Goal: Task Accomplishment & Management: Use online tool/utility

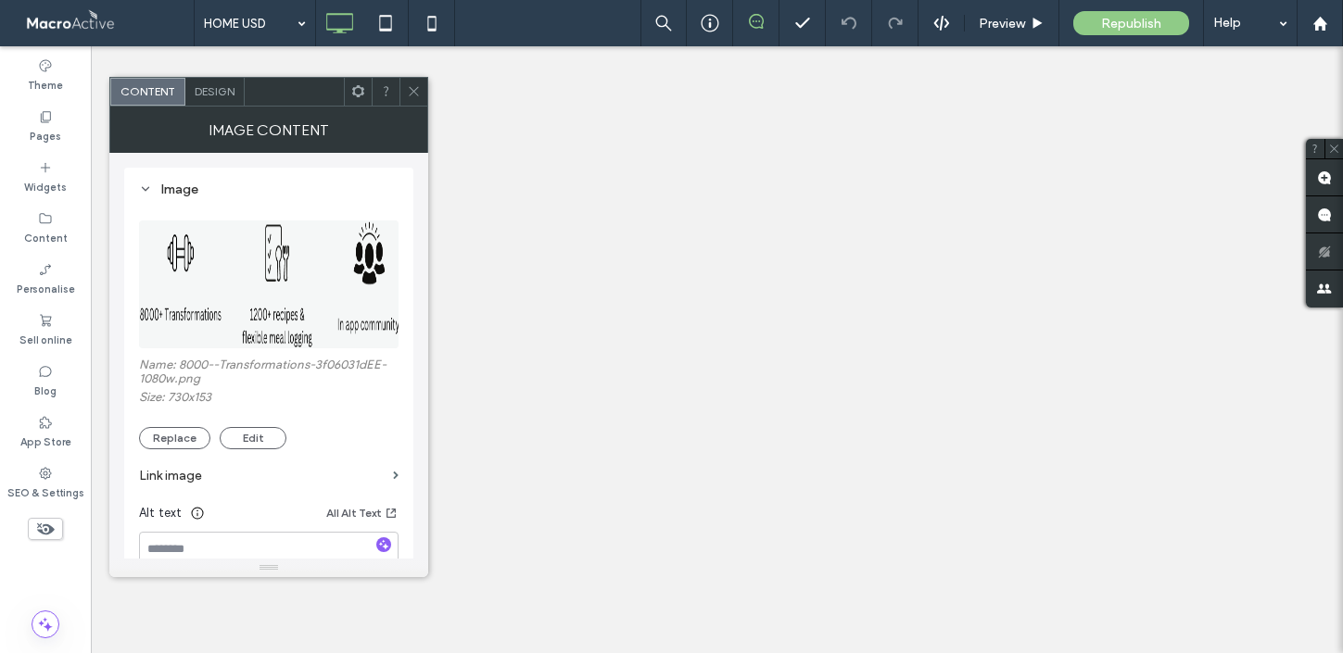
click at [414, 88] on icon at bounding box center [414, 91] width 14 height 14
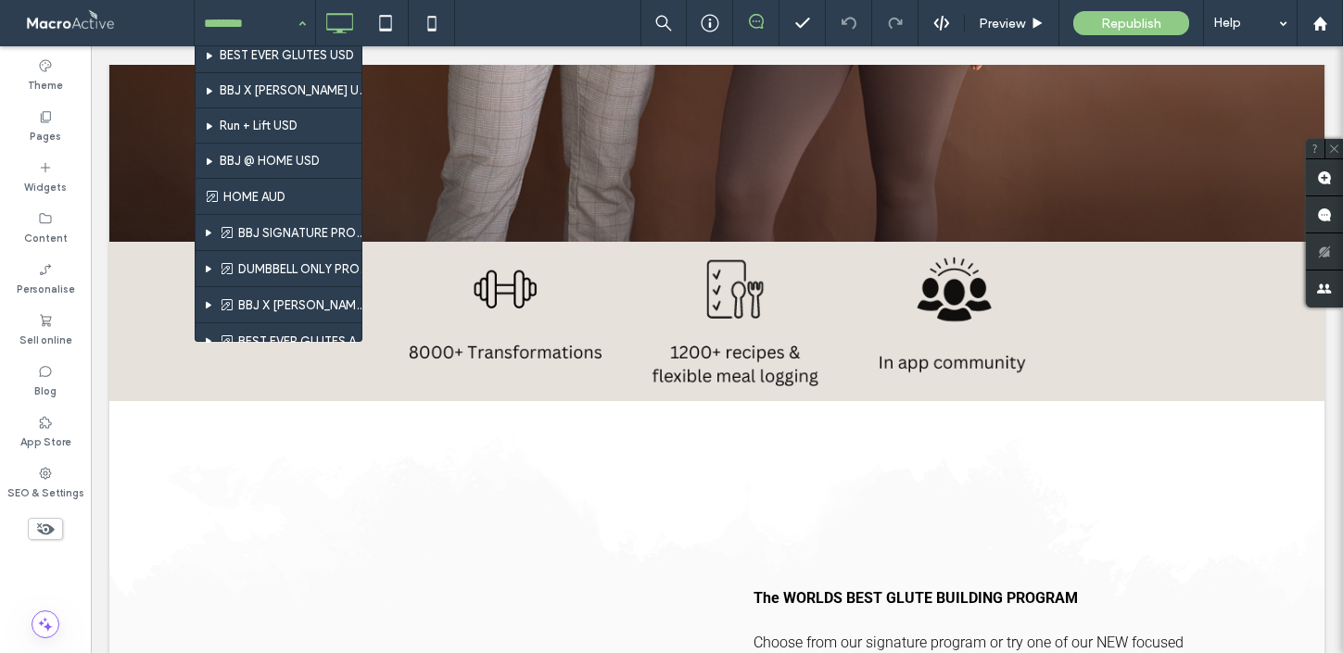
scroll to position [1763, 0]
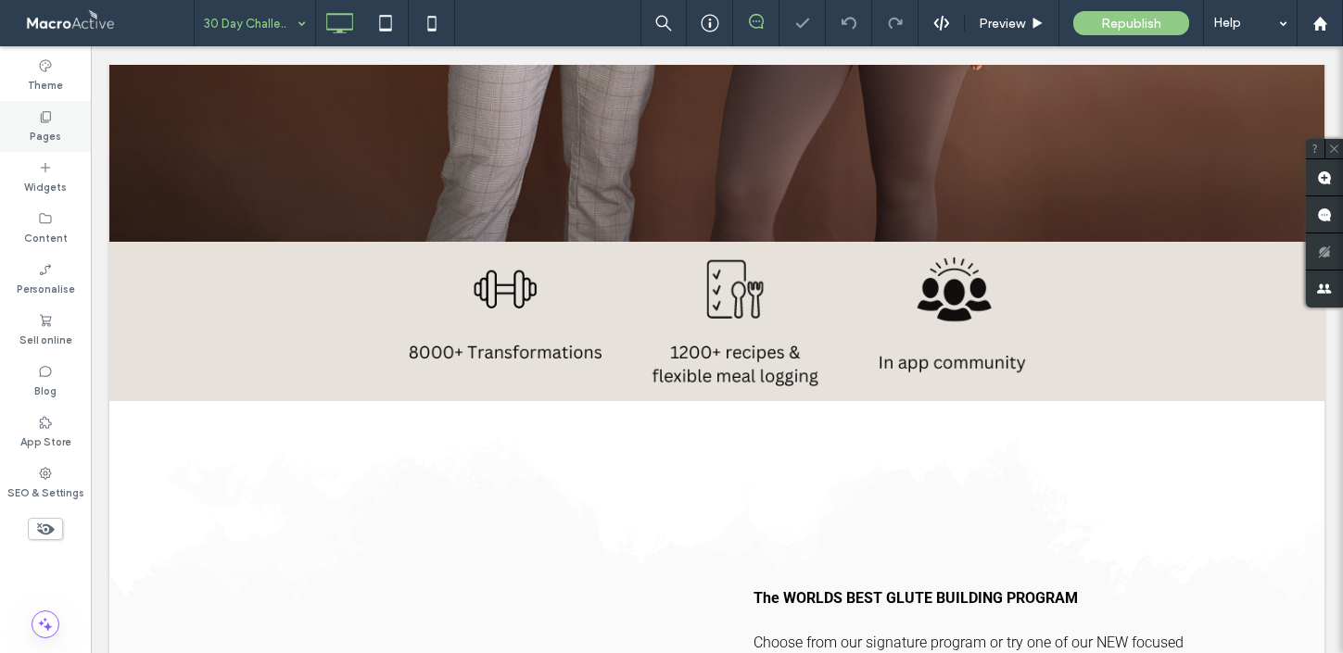
click at [46, 128] on label "Pages" at bounding box center [46, 134] width 32 height 20
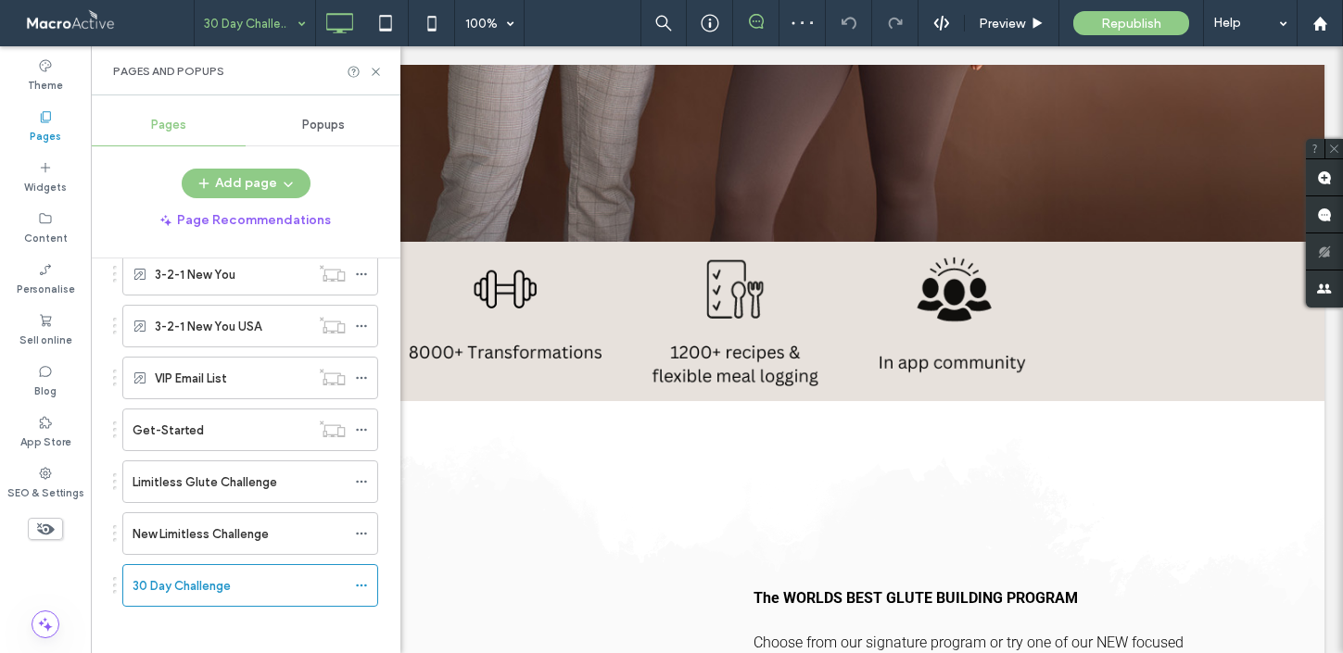
scroll to position [2541, 0]
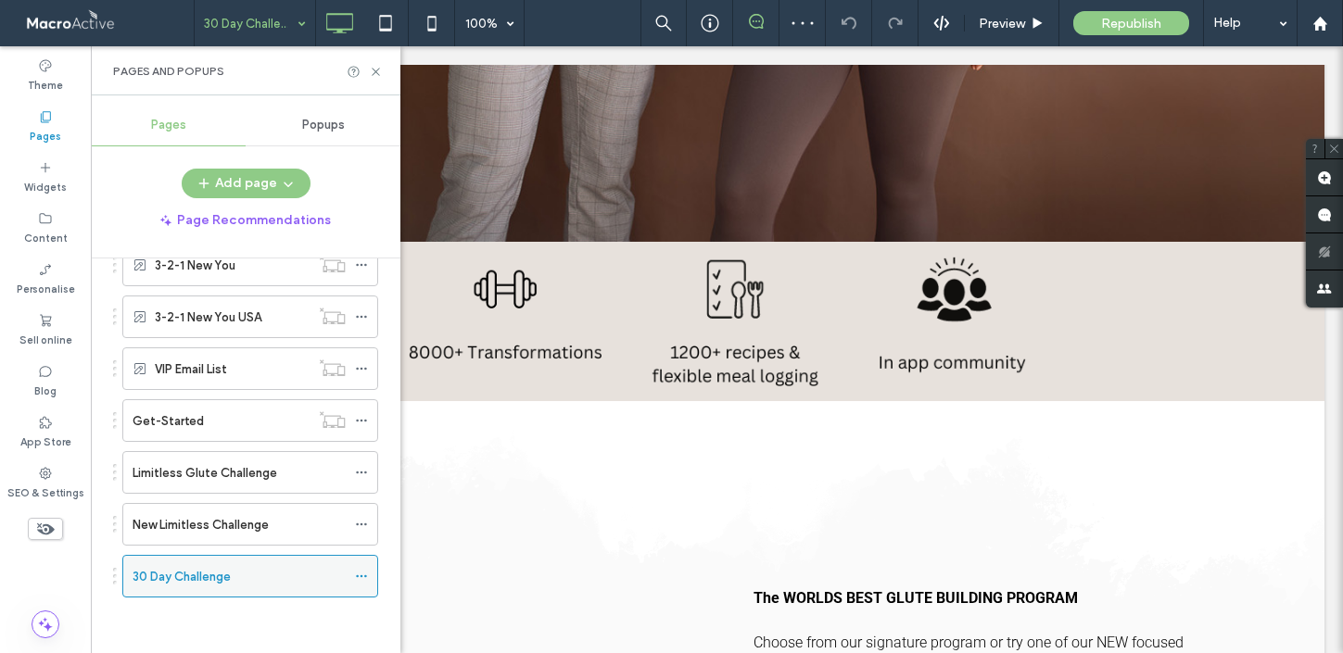
click at [360, 573] on icon at bounding box center [361, 576] width 13 height 13
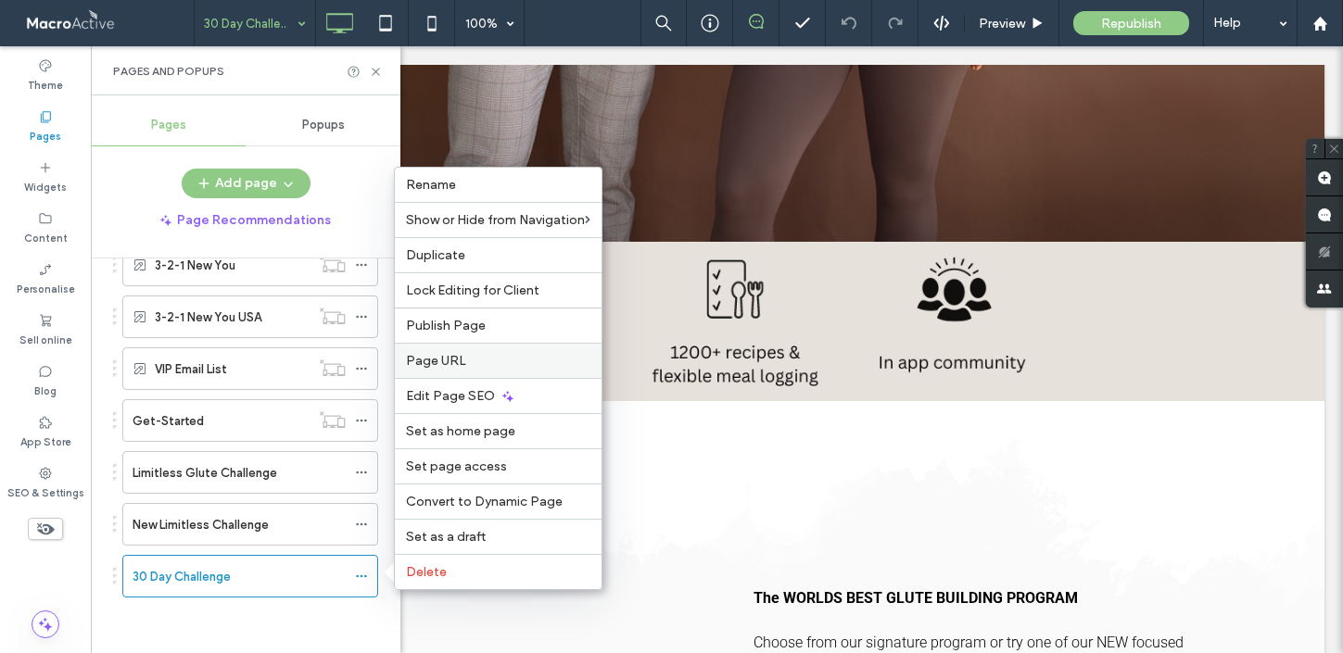
click at [484, 362] on label "Page URL" at bounding box center [498, 361] width 184 height 16
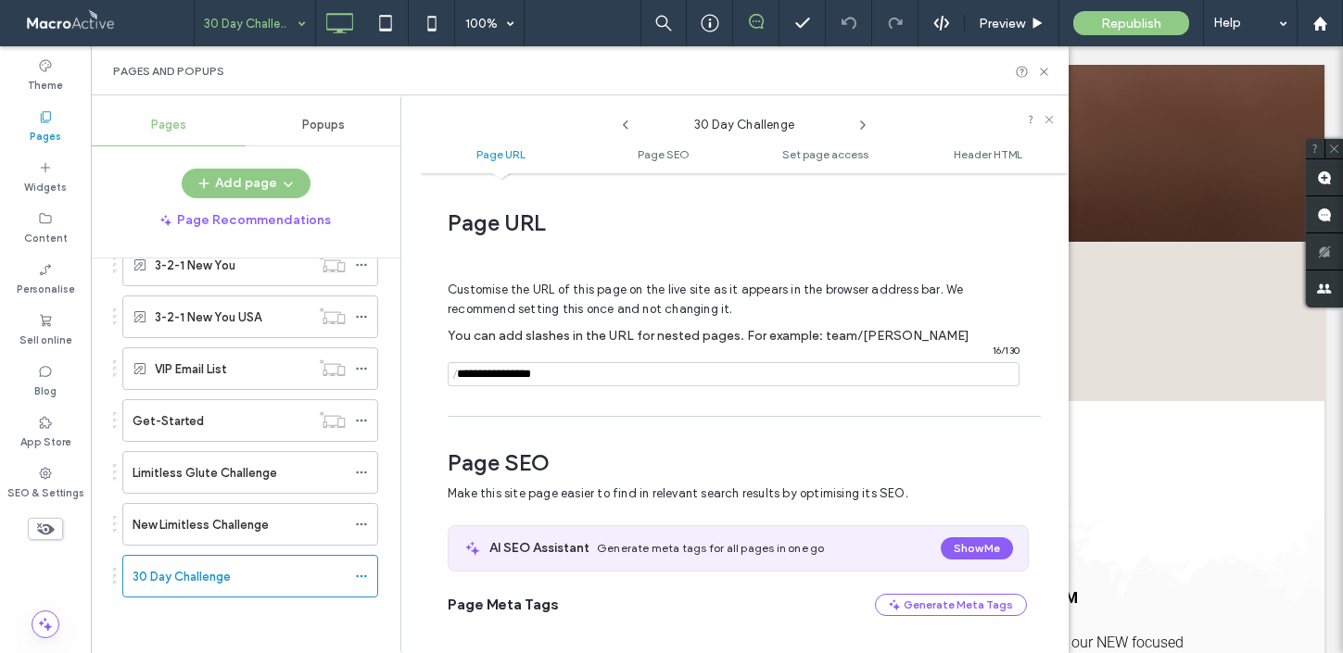
scroll to position [9, 0]
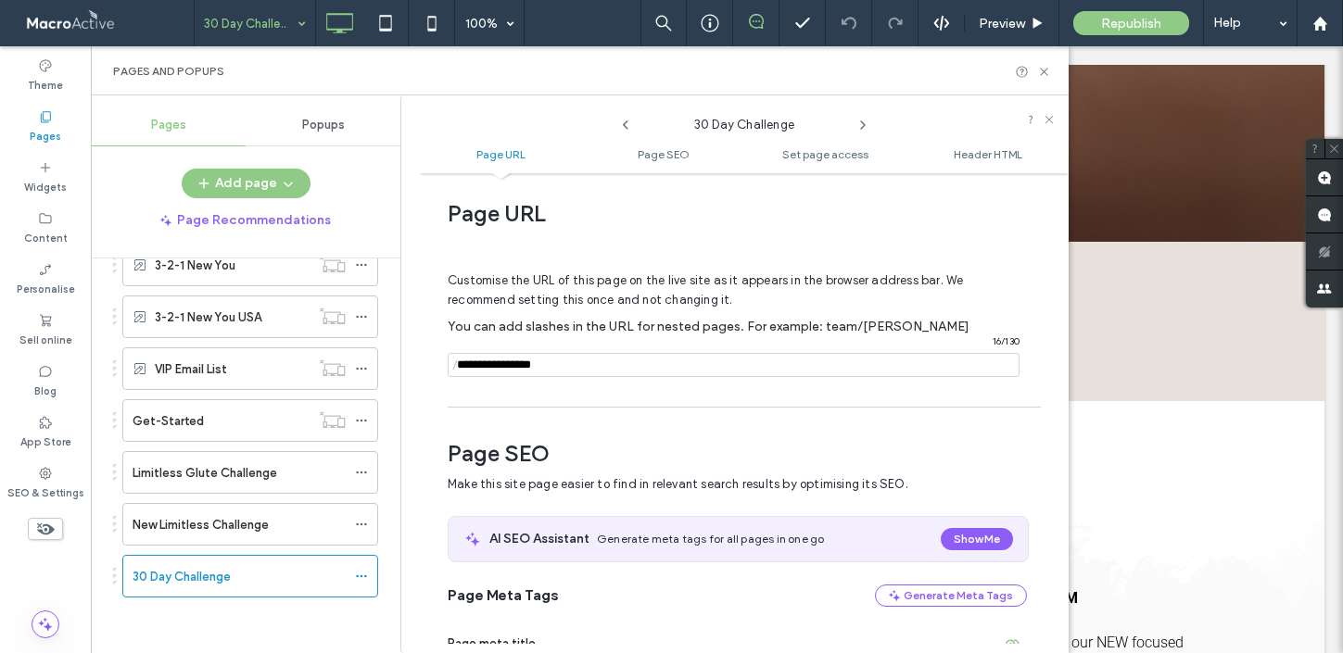
drag, startPoint x: 572, startPoint y: 370, endPoint x: 446, endPoint y: 370, distance: 126.0
click at [446, 370] on div "Page URL Customise the URL of this page on the live site as it appears in the b…" at bounding box center [744, 414] width 649 height 462
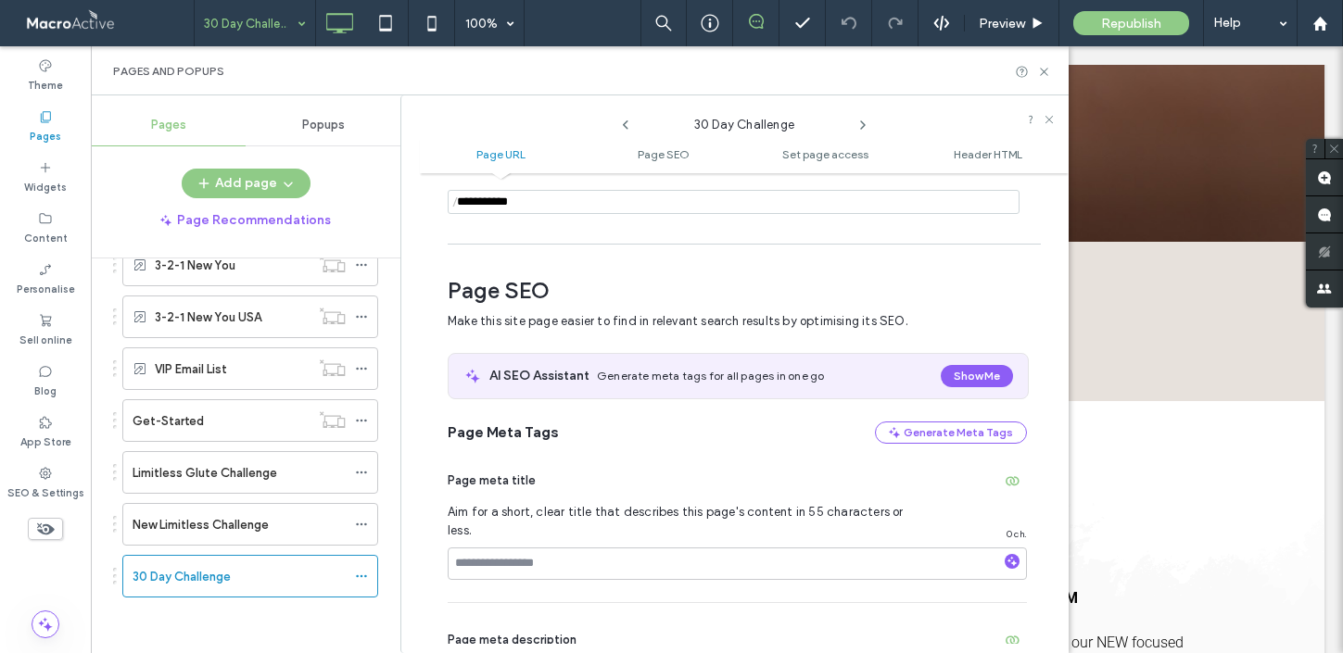
scroll to position [100, 0]
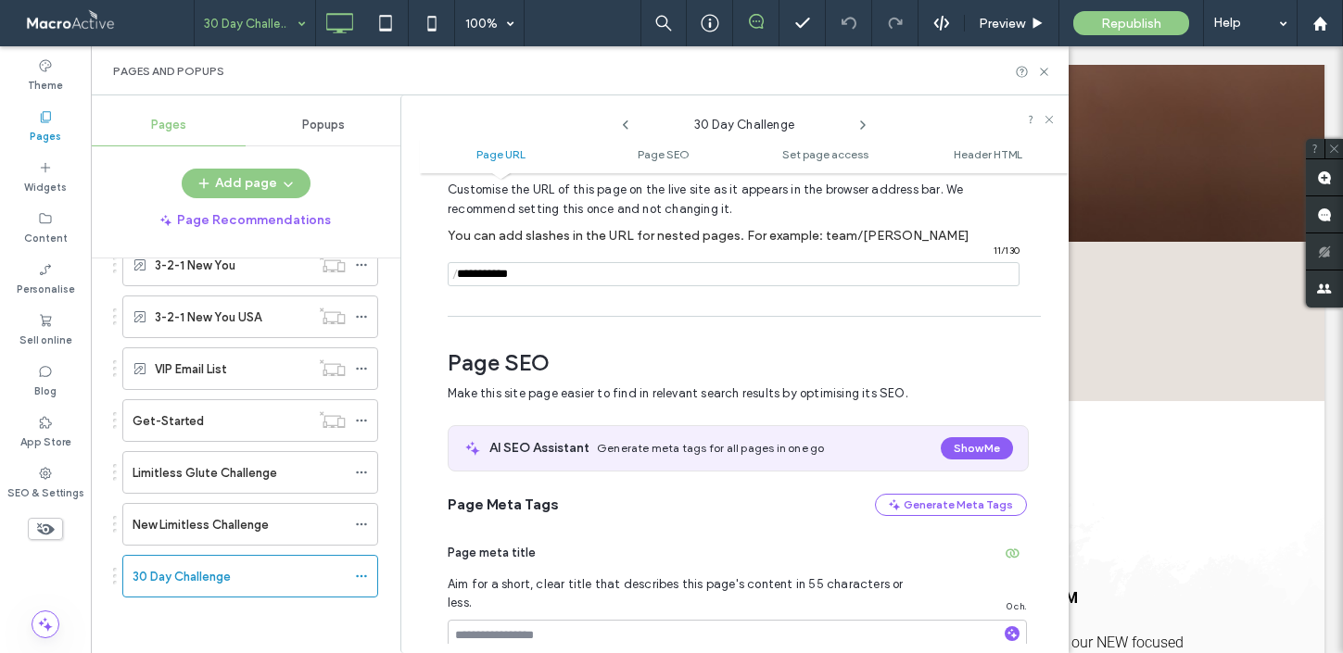
type input "**********"
click at [710, 309] on div "Page URL Customise the URL of this page on the live site as it appears in the b…" at bounding box center [744, 414] width 649 height 462
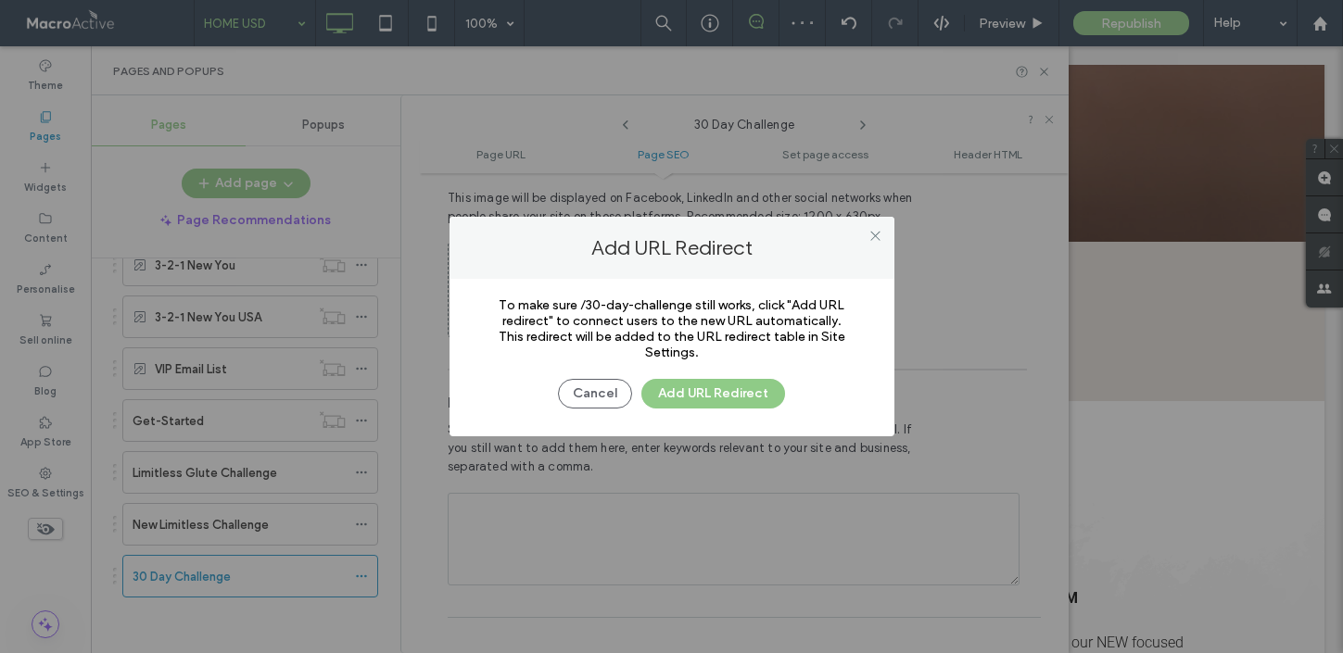
scroll to position [2285, 0]
click at [598, 396] on button "Cancel" at bounding box center [595, 394] width 74 height 30
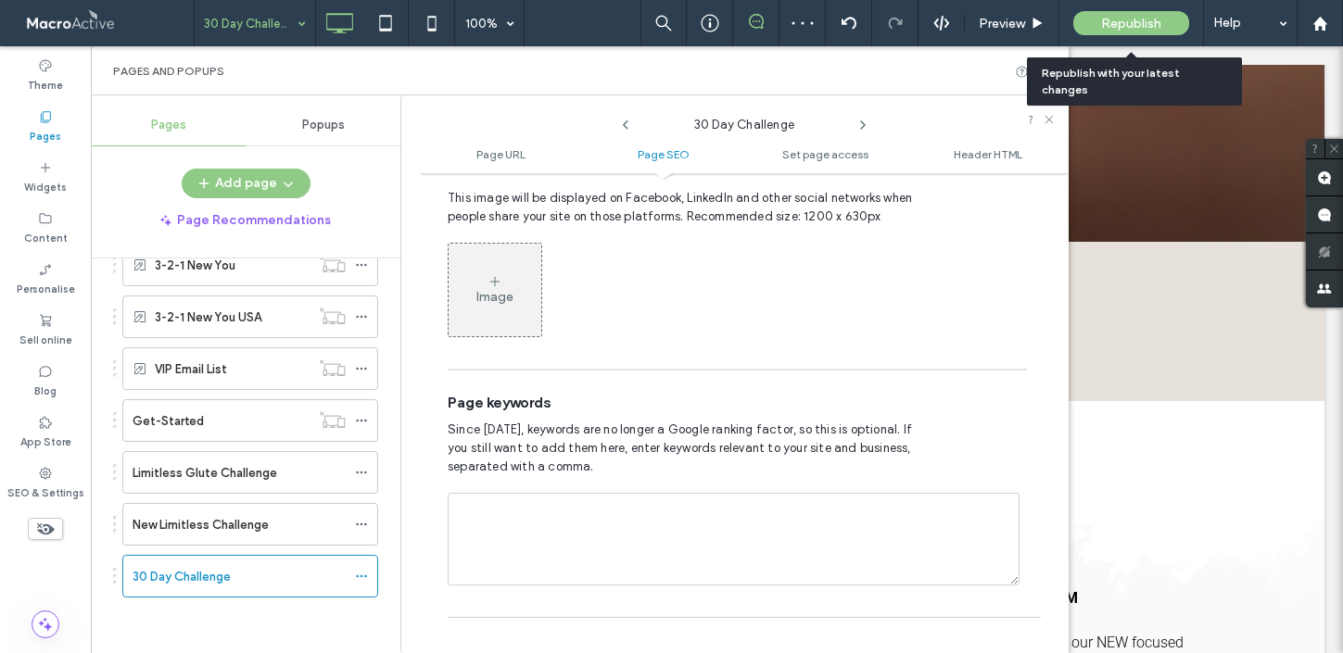
click at [1153, 20] on span "Republish" at bounding box center [1131, 24] width 60 height 16
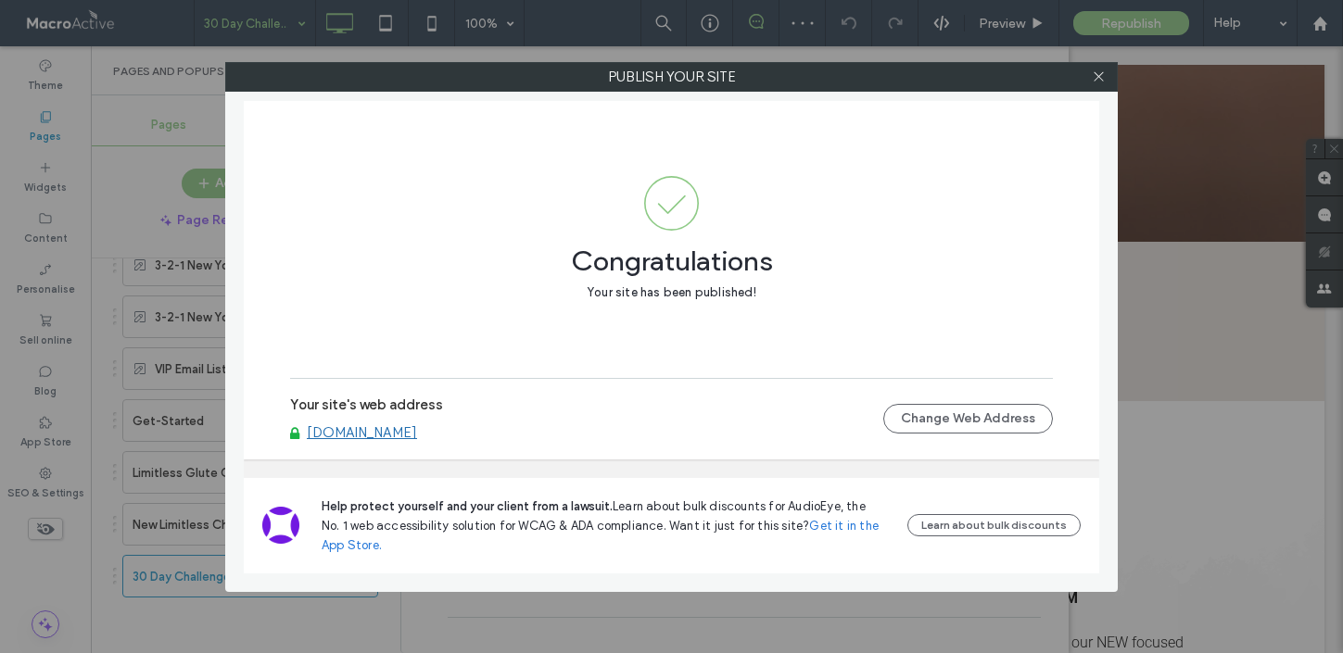
click at [398, 432] on link "[DOMAIN_NAME]" at bounding box center [362, 432] width 110 height 17
click at [1095, 76] on icon at bounding box center [1099, 77] width 14 height 14
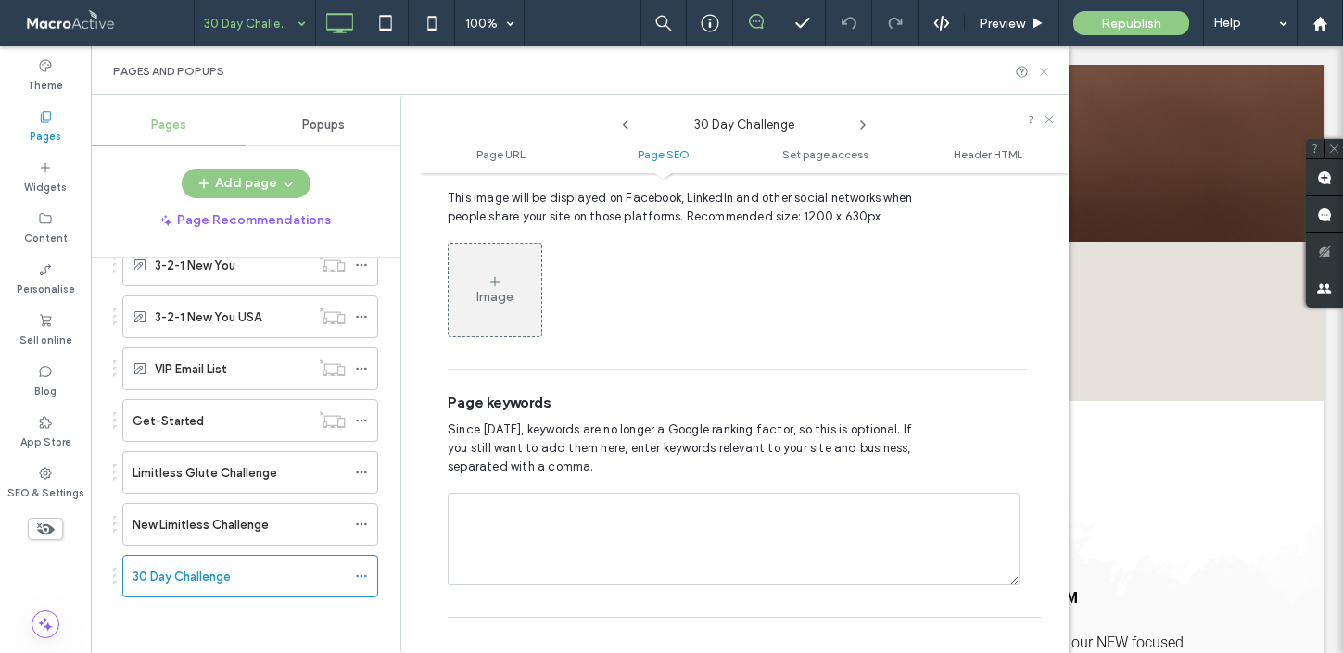
click at [1046, 75] on icon at bounding box center [1044, 72] width 14 height 14
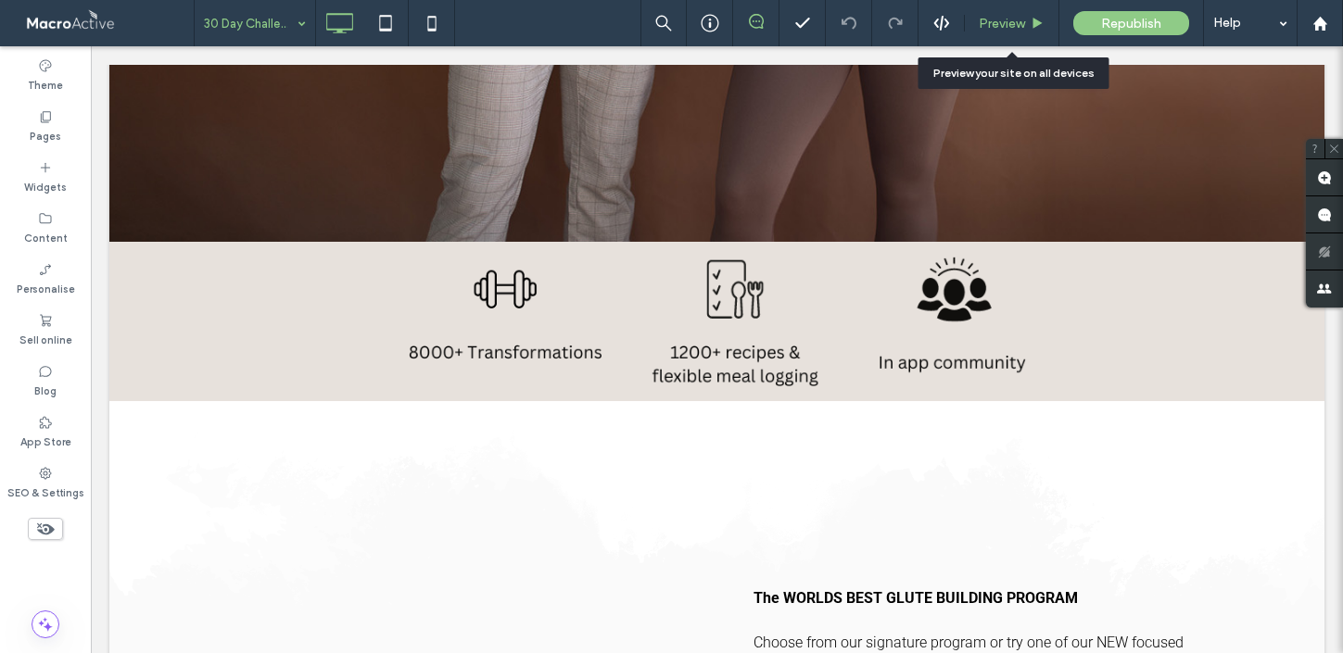
click at [1022, 12] on div "Preview" at bounding box center [1012, 23] width 95 height 46
click at [1010, 22] on span "Preview" at bounding box center [1002, 24] width 46 height 16
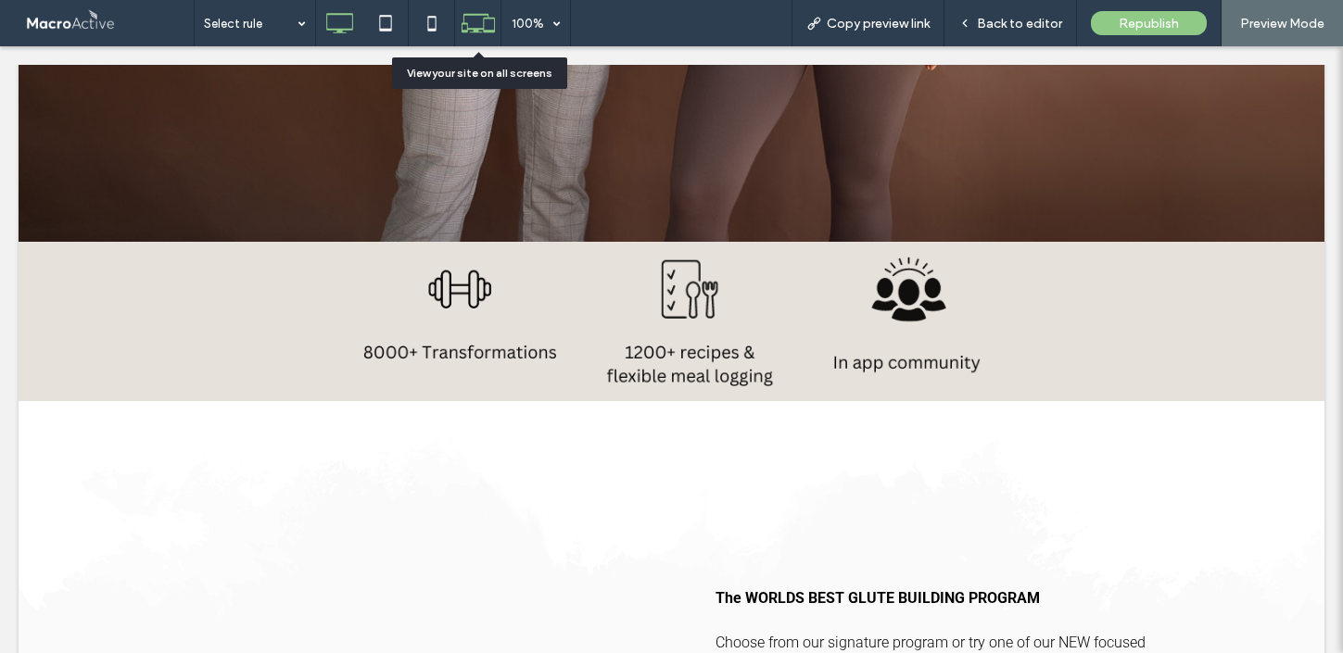
click at [495, 25] on div at bounding box center [477, 23] width 45 height 35
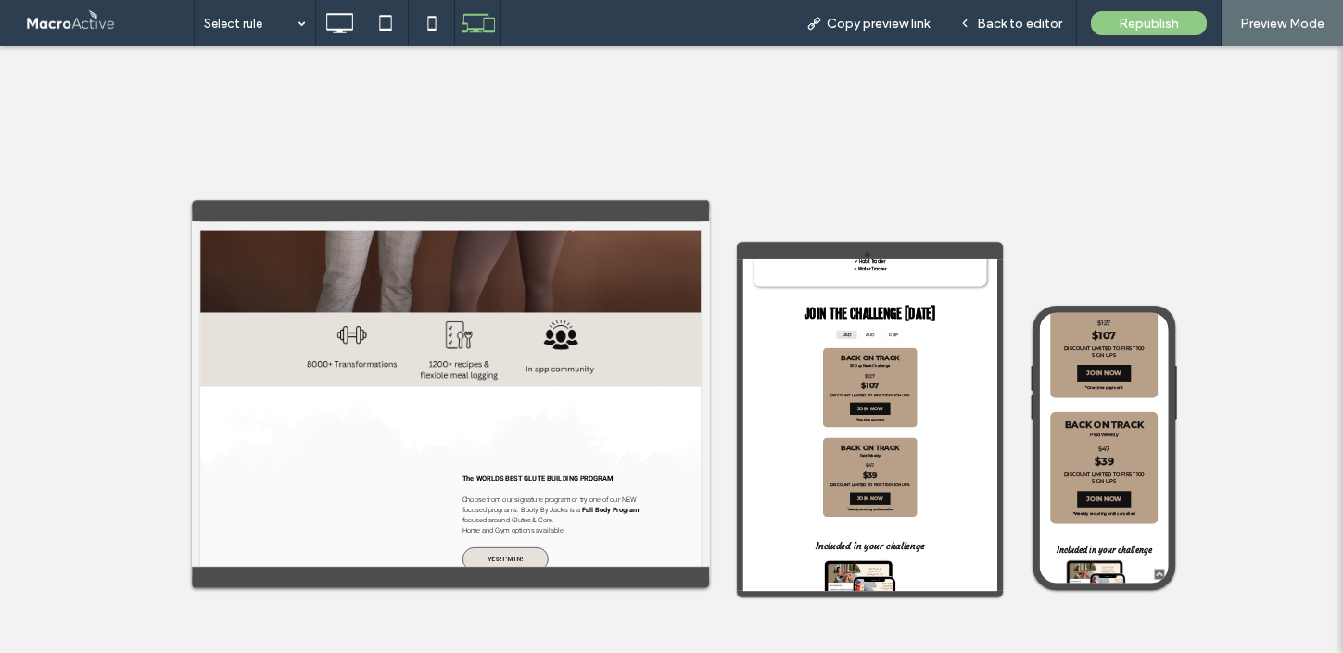
scroll to position [1562, 0]
